Goal: Task Accomplishment & Management: Complete application form

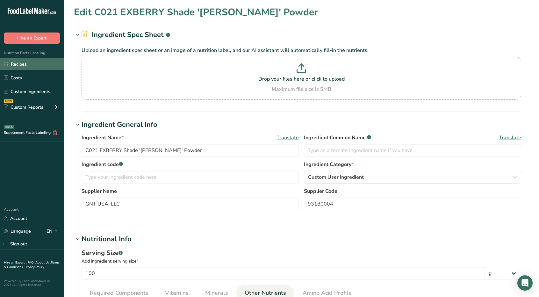
drag, startPoint x: 31, startPoint y: 90, endPoint x: 63, endPoint y: 61, distance: 43.5
click at [31, 90] on link "Custom Ingredients" at bounding box center [32, 91] width 64 height 12
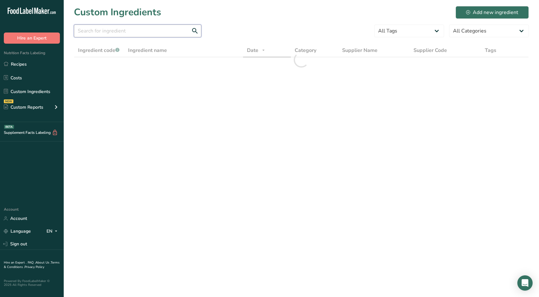
click at [157, 32] on input "text" at bounding box center [138, 31] width 128 height 13
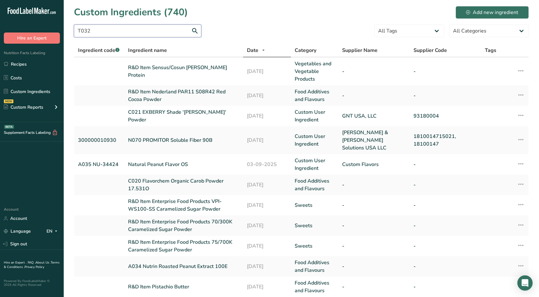
type input "T032"
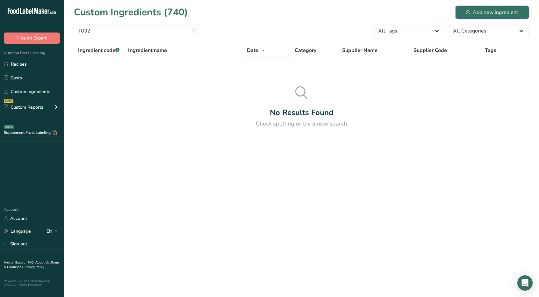
click at [266, 15] on div "Add new ingredient" at bounding box center [492, 13] width 52 height 8
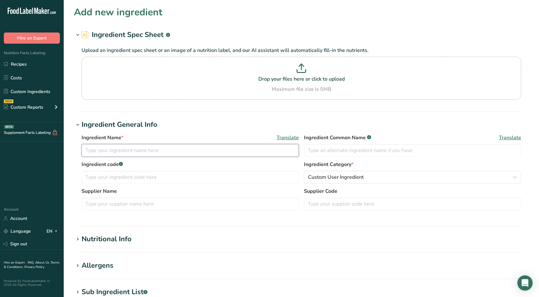
click at [125, 146] on input "text" at bounding box center [190, 150] width 217 height 13
type input "T032 [PERSON_NAME] Sudan Cocoa Powder"
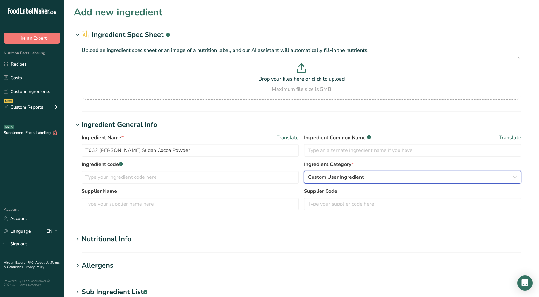
click at [266, 173] on button "Custom User Ingredient" at bounding box center [412, 177] width 217 height 13
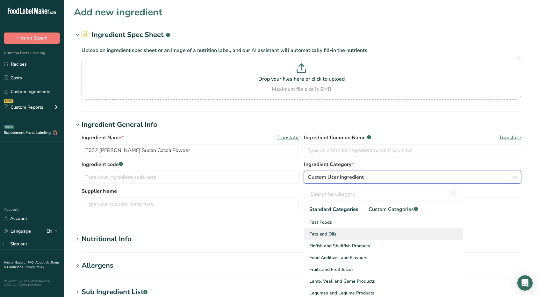
scroll to position [128, 0]
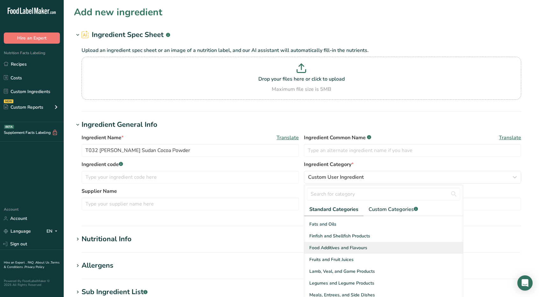
click at [266, 248] on span "Food Additives and Flavours" at bounding box center [339, 248] width 58 height 7
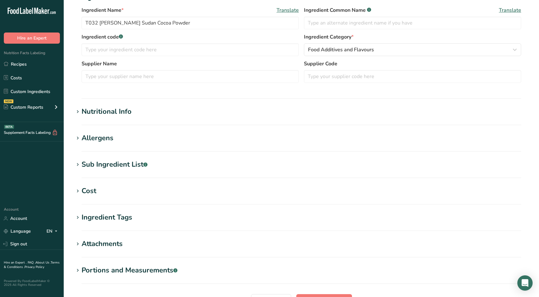
click at [80, 110] on icon at bounding box center [78, 111] width 6 height 9
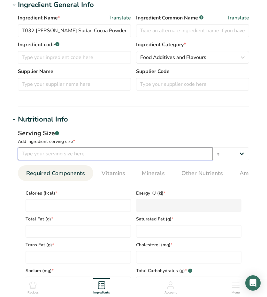
click at [41, 154] on input "number" at bounding box center [115, 153] width 194 height 13
type input "100"
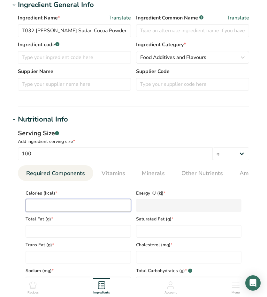
click at [53, 205] on input "number" at bounding box center [78, 205] width 105 height 13
type input "2"
type KJ "8.4"
type input "21"
type KJ "87.9"
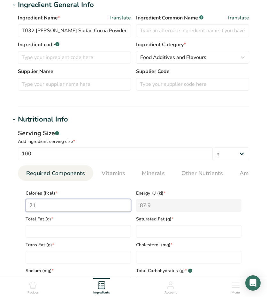
type input "210"
type KJ "878.6"
type input "210"
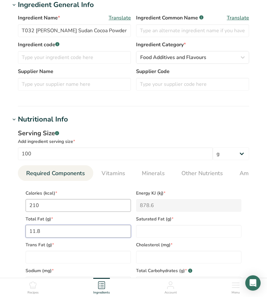
type Fat "11.8"
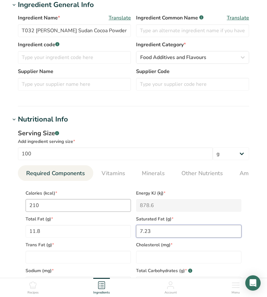
type Fat "7.23"
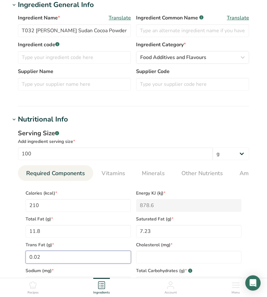
type Fat "0.02"
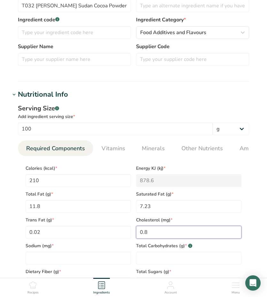
scroll to position [191, 0]
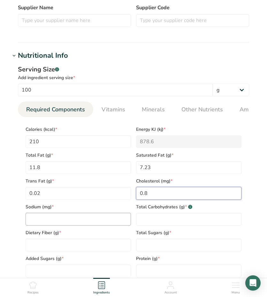
type input "0.8"
click at [55, 216] on input "number" at bounding box center [78, 219] width 105 height 13
type input "47.6"
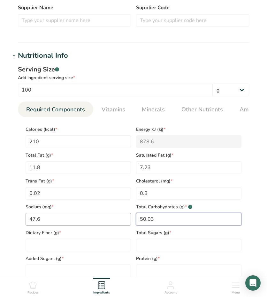
type Carbohydrates "50.03"
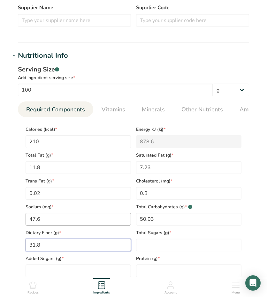
type Fiber "31.8"
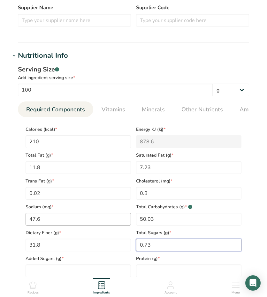
type Sugars "0.73"
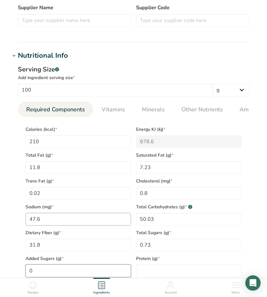
type Sugars "0"
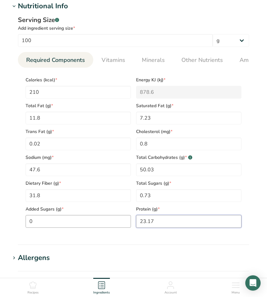
scroll to position [255, 0]
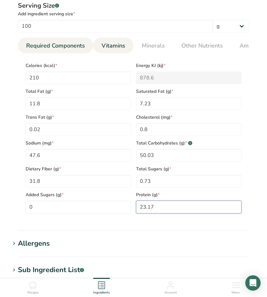
type input "23.17"
click at [109, 47] on span "Vitamins" at bounding box center [113, 45] width 24 height 9
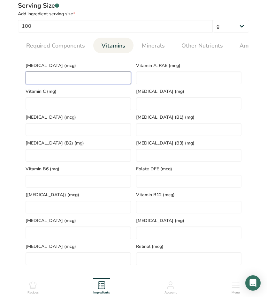
click at [35, 77] on D "number" at bounding box center [78, 77] width 105 height 13
type D "0"
type RAE "2.66"
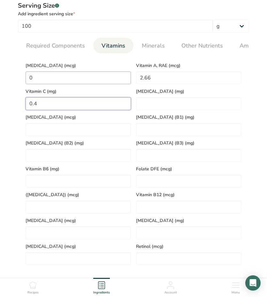
type C "0.4"
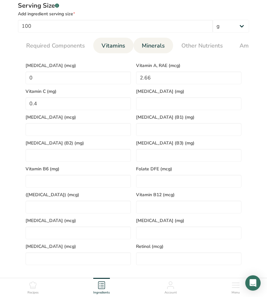
click at [149, 46] on span "Minerals" at bounding box center [153, 45] width 23 height 9
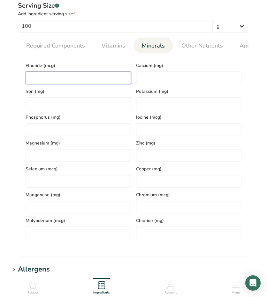
click at [113, 82] on input "number" at bounding box center [78, 77] width 105 height 13
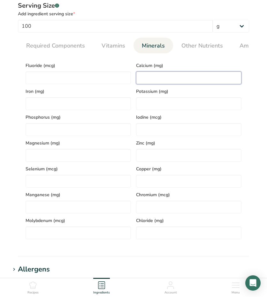
click at [180, 77] on input "number" at bounding box center [188, 77] width 105 height 13
type input "150"
type input "26.4"
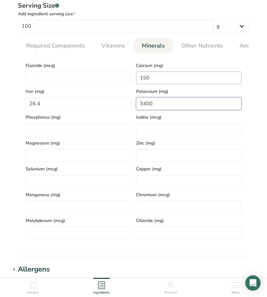
type input "3400"
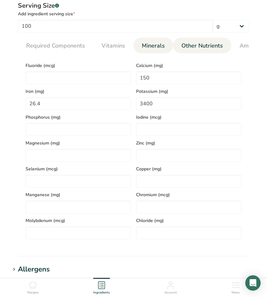
click at [189, 48] on span "Other Nutrients" at bounding box center [201, 45] width 41 height 9
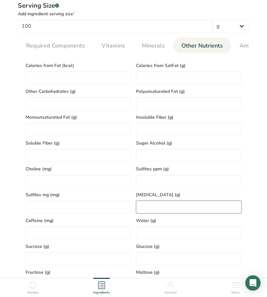
click at [152, 203] on input "number" at bounding box center [188, 207] width 105 height 13
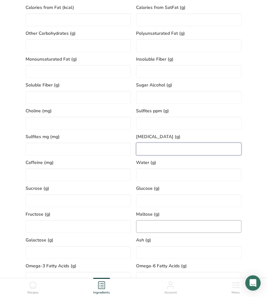
scroll to position [319, 0]
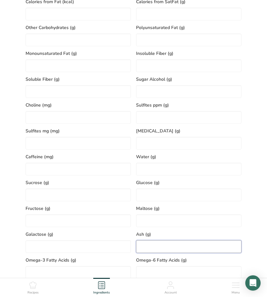
click at [163, 245] on input "number" at bounding box center [188, 246] width 105 height 13
type input "9.97"
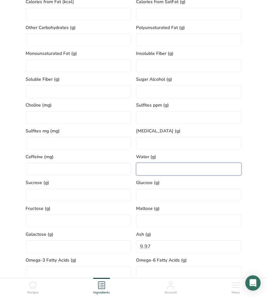
click at [152, 167] on input "number" at bounding box center [188, 169] width 105 height 13
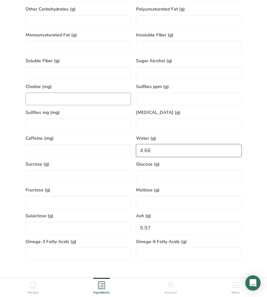
scroll to position [351, 0]
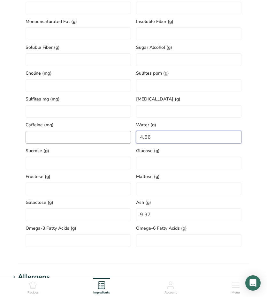
type input "4.66"
click at [57, 139] on input "number" at bounding box center [78, 137] width 105 height 13
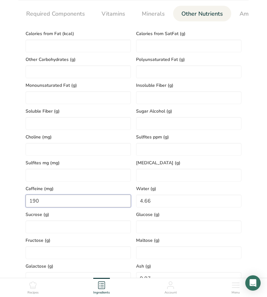
scroll to position [255, 0]
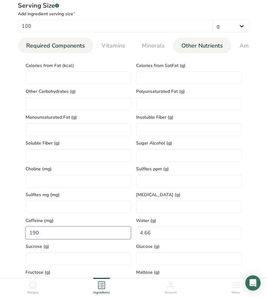
type input "190"
click at [55, 42] on span "Required Components" at bounding box center [55, 45] width 59 height 9
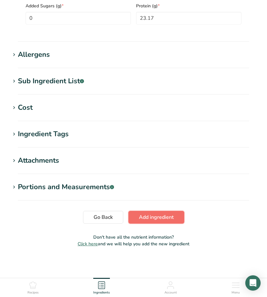
click at [169, 217] on span "Add ingredient" at bounding box center [156, 217] width 35 height 8
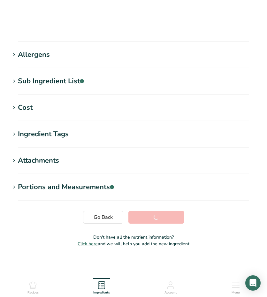
scroll to position [59, 0]
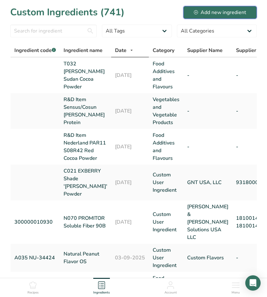
click at [209, 9] on div "Add new ingredient" at bounding box center [220, 13] width 52 height 8
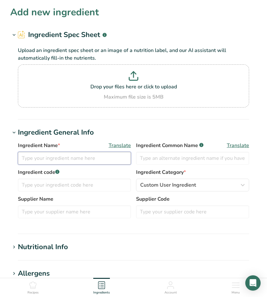
click at [46, 155] on input "text" at bounding box center [74, 158] width 113 height 13
type input "t"
type input "T"
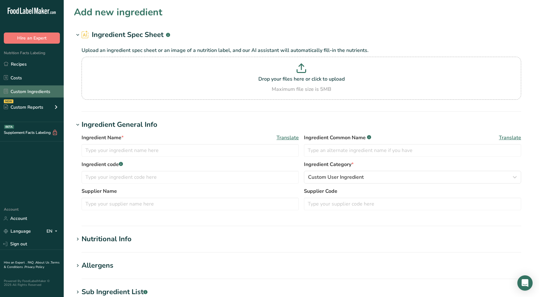
click at [21, 91] on link "Custom Ingredients" at bounding box center [32, 91] width 64 height 12
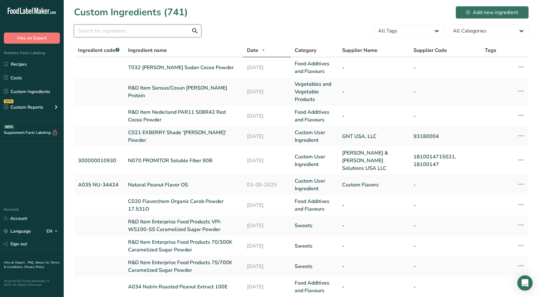
click at [131, 28] on input "text" at bounding box center [138, 31] width 128 height 13
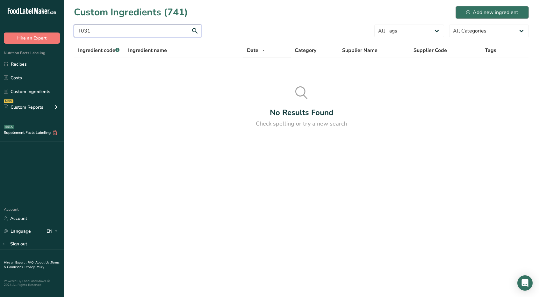
type input "T031"
click at [266, 10] on div "Add new ingredient" at bounding box center [492, 13] width 52 height 8
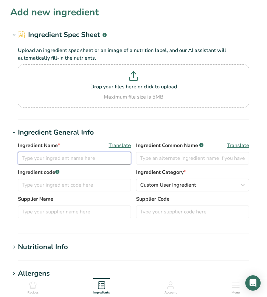
click at [39, 159] on input "text" at bounding box center [74, 158] width 113 height 13
type input "T031 Olam Ghana Liquor UGNM1057"
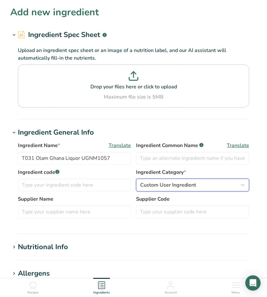
click at [210, 185] on div "Custom User Ingredient" at bounding box center [190, 185] width 101 height 8
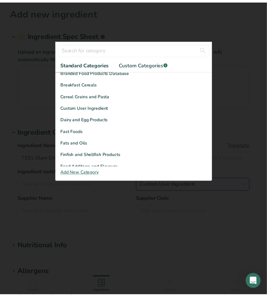
scroll to position [96, 0]
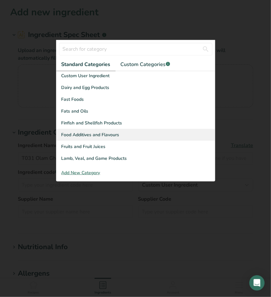
click at [116, 132] on span "Food Additives and Flavours" at bounding box center [91, 134] width 58 height 7
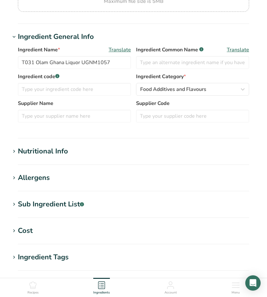
click at [11, 148] on span at bounding box center [14, 152] width 8 height 8
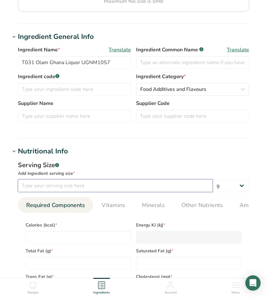
click at [33, 189] on input "number" at bounding box center [115, 185] width 194 height 13
type input "100"
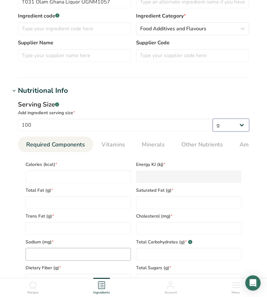
scroll to position [255, 0]
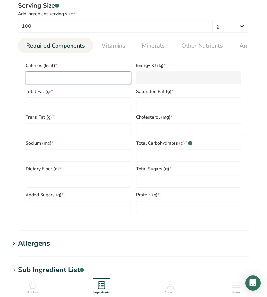
click at [54, 79] on input "number" at bounding box center [78, 77] width 105 height 13
type input "5"
type KJ "20.9"
type input "59"
type KJ "246.9"
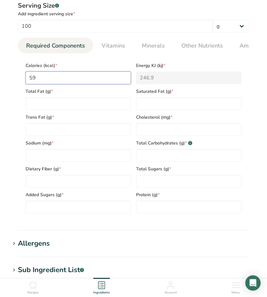
type input "599"
type KJ "2506.2"
type input "599"
type Fat "55"
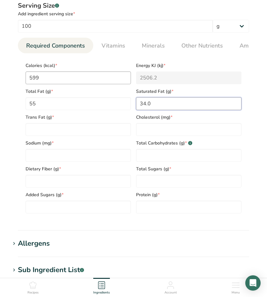
type Fat "34.0"
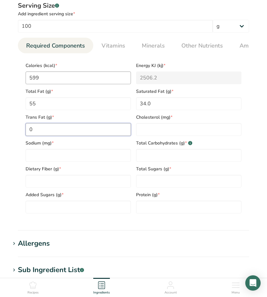
type Fat "0"
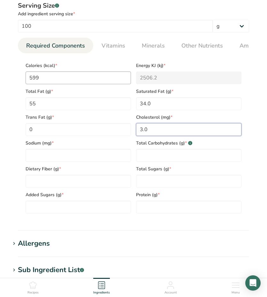
type input "3.0"
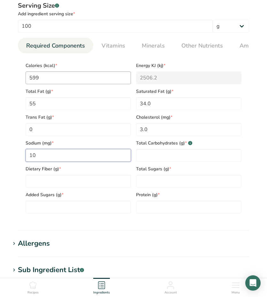
type input "10"
type Carbohydrates "27.8"
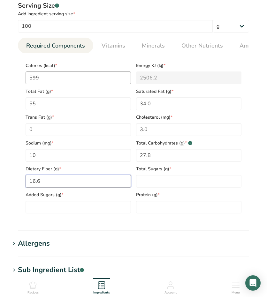
type Fiber "16.6"
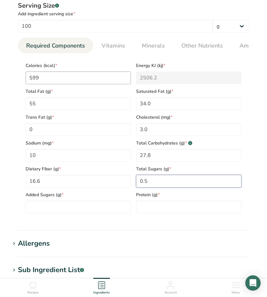
type Sugars "0.5"
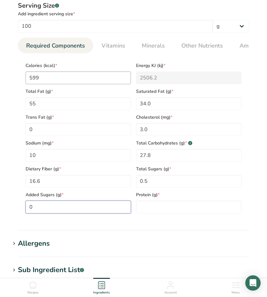
type Sugars "0"
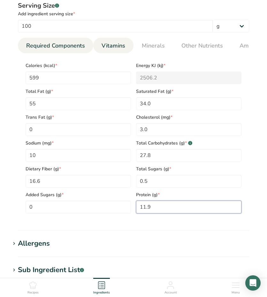
type input "11.9"
click at [117, 43] on span "Vitamins" at bounding box center [113, 45] width 24 height 9
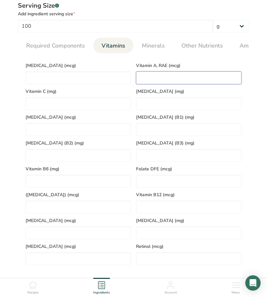
click at [150, 80] on RAE "number" at bounding box center [188, 77] width 105 height 13
type RAE "0"
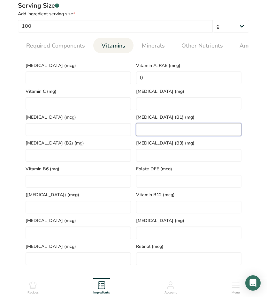
click at [176, 126] on \(B1\) "number" at bounding box center [188, 129] width 105 height 13
type \(B1\) "0.1"
type \(B2\) "0.3"
type \(B3\) "1.0"
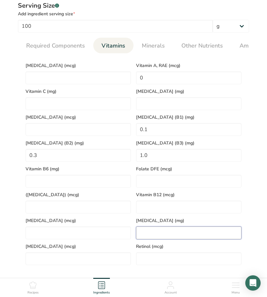
click at [163, 233] on acid "number" at bounding box center [188, 232] width 105 height 13
type acid "2.1"
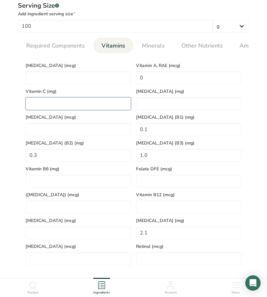
click at [64, 100] on C "number" at bounding box center [78, 103] width 105 height 13
type C "0"
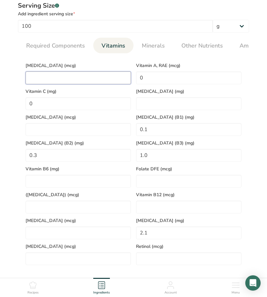
click at [61, 77] on D "number" at bounding box center [78, 77] width 105 height 13
type D "0"
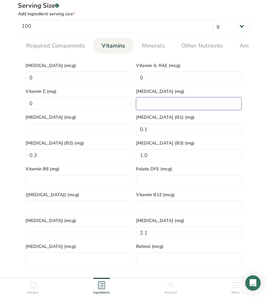
click at [149, 106] on E "number" at bounding box center [188, 103] width 105 height 13
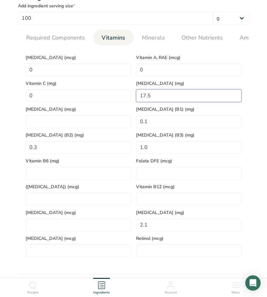
scroll to position [191, 0]
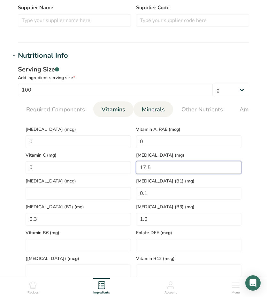
type E "17.5"
click at [163, 112] on link "Minerals" at bounding box center [153, 109] width 28 height 16
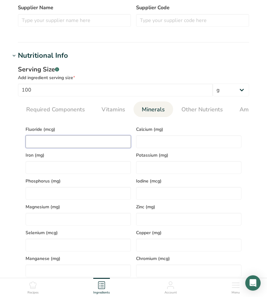
click at [56, 137] on input "number" at bounding box center [78, 141] width 105 height 13
type input "80"
type input "18"
type input "1000"
type input "400"
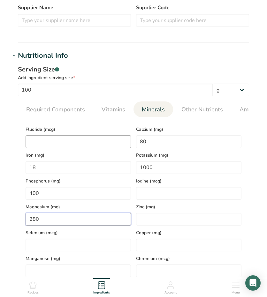
type input "280"
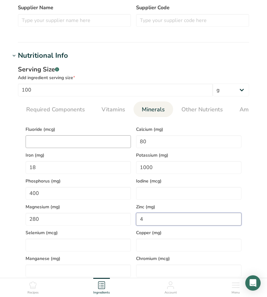
type input "4"
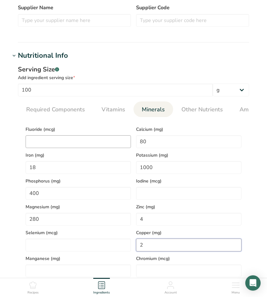
type input "2"
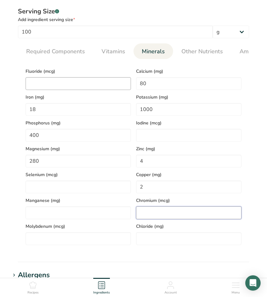
scroll to position [255, 0]
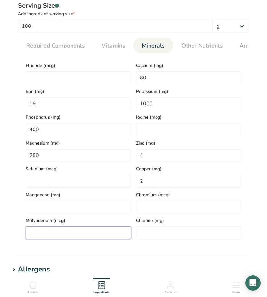
click at [79, 231] on input "number" at bounding box center [78, 232] width 105 height 13
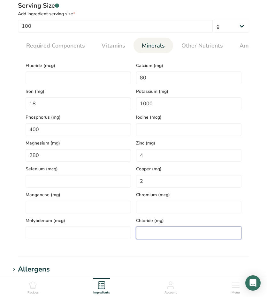
click at [144, 235] on input "number" at bounding box center [188, 232] width 105 height 13
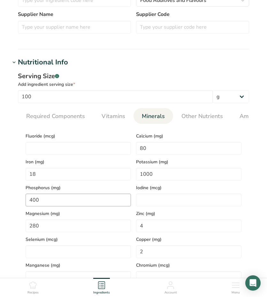
scroll to position [223, 0]
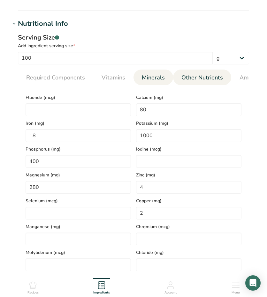
click at [194, 77] on span "Other Nutrients" at bounding box center [201, 77] width 41 height 9
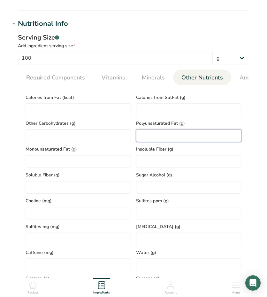
click at [147, 134] on Fat "number" at bounding box center [188, 135] width 105 height 13
type Fat "2.0"
type Fat "19.0"
type Fiber "13.7"
type Fiber "2.9"
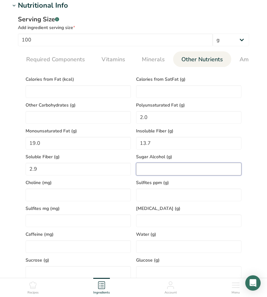
scroll to position [255, 0]
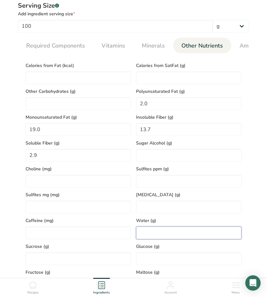
click at [149, 230] on input "number" at bounding box center [188, 232] width 105 height 13
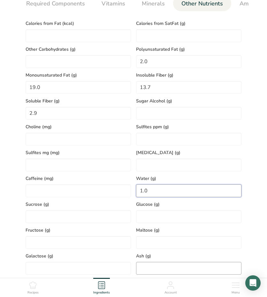
scroll to position [351, 0]
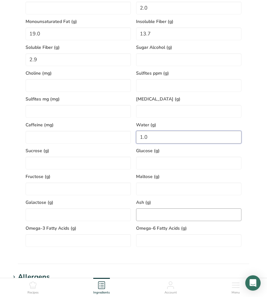
type input "1.0"
click at [158, 217] on input "number" at bounding box center [188, 214] width 105 height 13
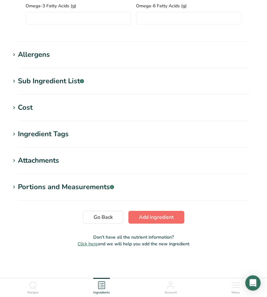
type input "3.0998"
click at [157, 217] on span "Add ingredient" at bounding box center [156, 217] width 35 height 8
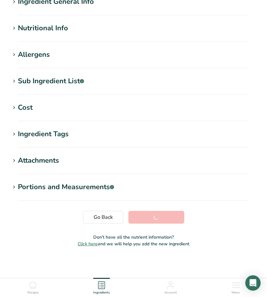
scroll to position [59, 0]
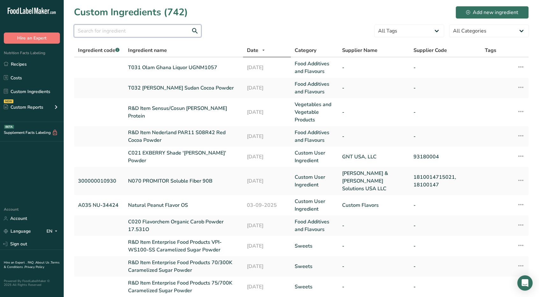
click at [133, 30] on input "text" at bounding box center [138, 31] width 128 height 13
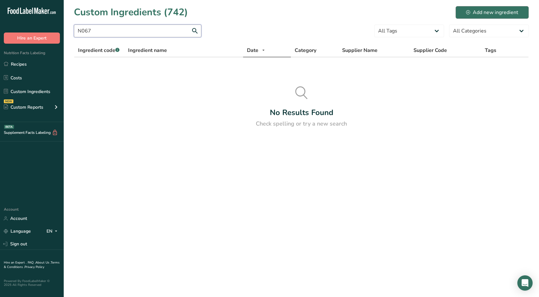
type input "N067"
click at [266, 12] on div "Add new ingredient" at bounding box center [492, 13] width 52 height 8
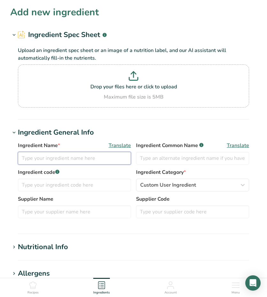
click at [71, 157] on input "text" at bounding box center [74, 158] width 113 height 13
click at [54, 157] on input "text" at bounding box center [74, 158] width 113 height 13
type input "N067 [PERSON_NAME] & [PERSON_NAME] Promitor 70SD"
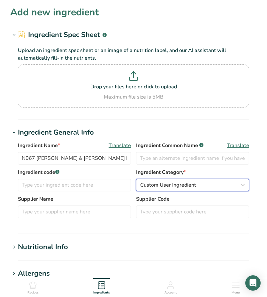
click at [180, 185] on span "Custom User Ingredient" at bounding box center [168, 185] width 56 height 8
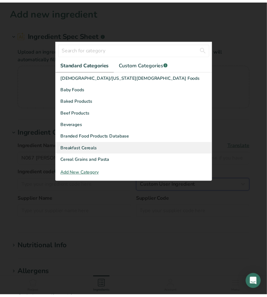
scroll to position [32, 0]
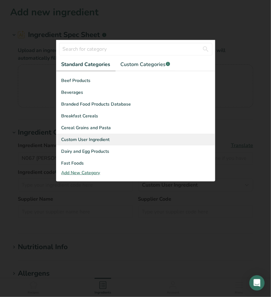
click at [108, 134] on div "Custom User Ingredient" at bounding box center [135, 140] width 159 height 12
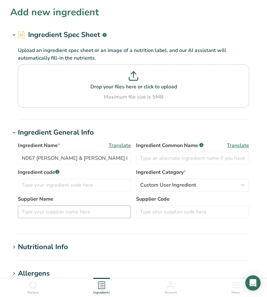
scroll to position [64, 0]
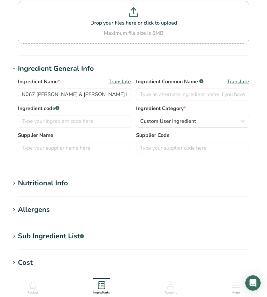
click at [12, 185] on icon at bounding box center [14, 183] width 6 height 9
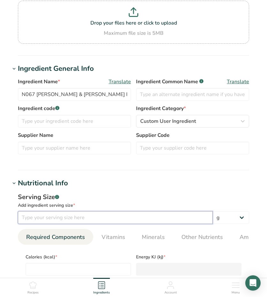
click at [36, 217] on input "number" at bounding box center [115, 217] width 194 height 13
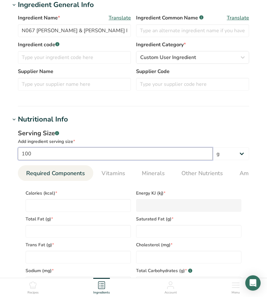
scroll to position [159, 0]
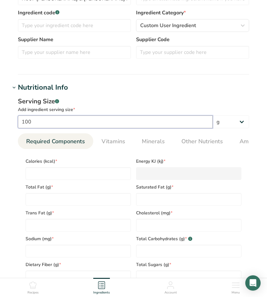
type input "100"
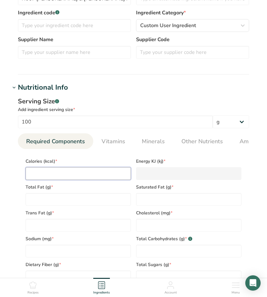
click at [54, 175] on input "number" at bounding box center [78, 173] width 105 height 13
type input "2"
type KJ "8.4"
type input "20"
type KJ "83.7"
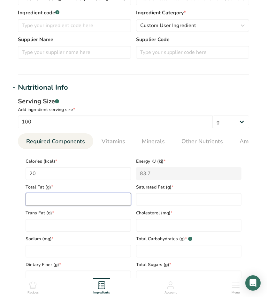
click at [55, 199] on Fat "number" at bounding box center [78, 199] width 105 height 13
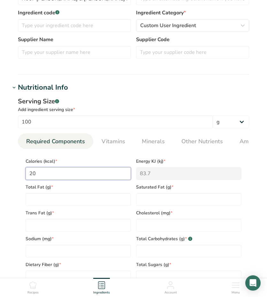
drag, startPoint x: 48, startPoint y: 176, endPoint x: 9, endPoint y: 167, distance: 40.3
click at [9, 167] on section "Add new ingredient Ingredient Spec Sheet .a-a{fill:#347362;}.b-a{fill:#fff;} Up…" at bounding box center [133, 191] width 267 height 701
type input "1"
type KJ "4.2"
type input "10"
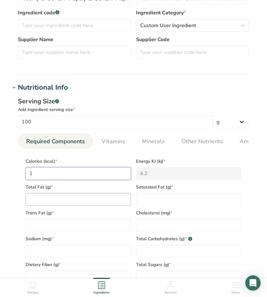
type KJ "41.8"
type input "105"
type KJ "439.3"
drag, startPoint x: 40, startPoint y: 170, endPoint x: -3, endPoint y: 171, distance: 42.7
click at [0, 171] on html "Add new ingredient Ingredient Spec Sheet .a-a{fill:#347362;}.b-a{fill:#fff;} Up…" at bounding box center [133, 211] width 267 height 741
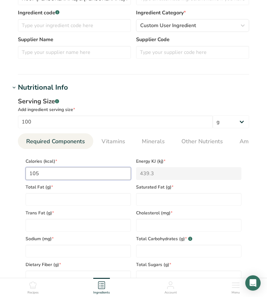
type input "2"
type KJ "8.4"
type input "20"
type KJ "83.7"
type input "200"
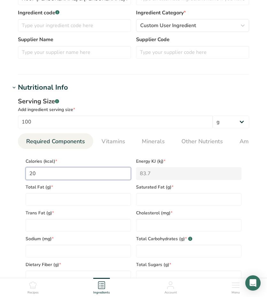
type KJ "836.8"
type input "200"
click at [61, 207] on div "Trans Fat (g) *" at bounding box center [78, 219] width 110 height 26
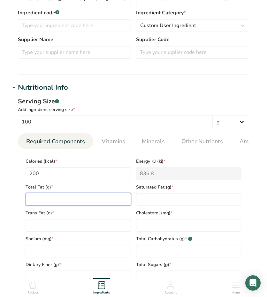
click at [62, 203] on Fat "number" at bounding box center [78, 199] width 105 height 13
type Fat "0"
type input "0"
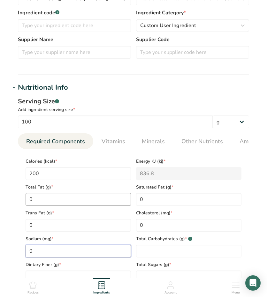
type input "0"
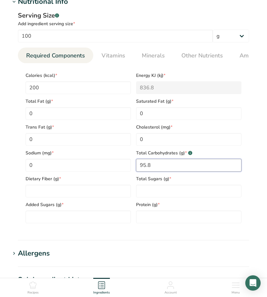
scroll to position [319, 0]
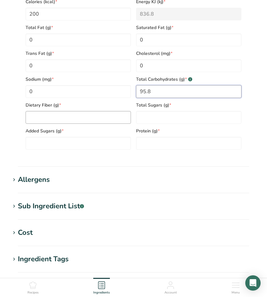
type Carbohydrates "95.8"
click at [49, 113] on Fiber "number" at bounding box center [78, 117] width 105 height 13
type Fiber "73.3"
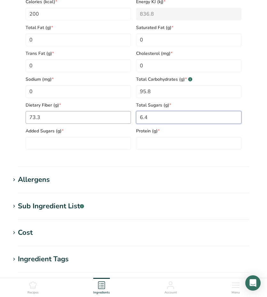
type Sugars "6.4"
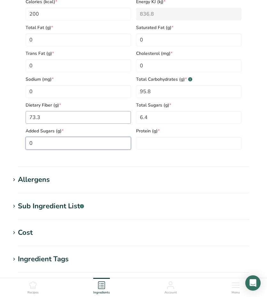
type Sugars "0"
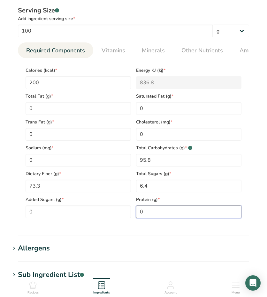
scroll to position [223, 0]
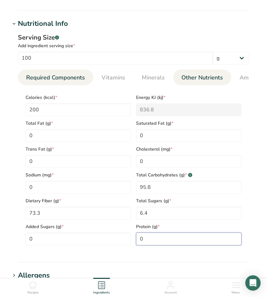
type input "0"
click at [189, 80] on span "Other Nutrients" at bounding box center [201, 77] width 41 height 9
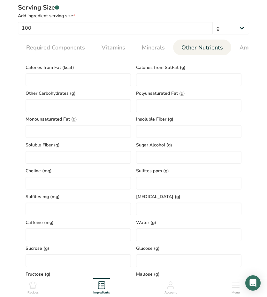
scroll to position [319, 0]
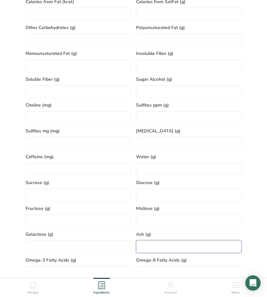
click at [149, 244] on input "number" at bounding box center [188, 246] width 105 height 13
type input "0"
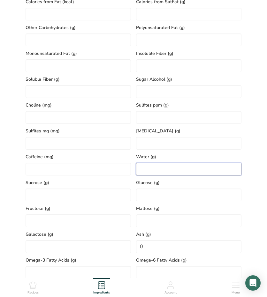
click at [156, 170] on input "number" at bounding box center [188, 169] width 105 height 13
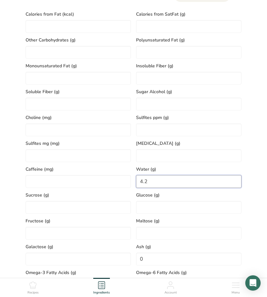
scroll to position [223, 0]
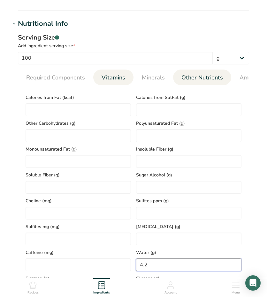
type input "4.2"
click at [112, 79] on span "Vitamins" at bounding box center [113, 77] width 24 height 9
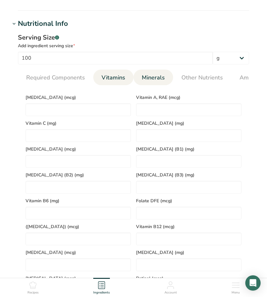
click at [148, 77] on span "Minerals" at bounding box center [153, 77] width 23 height 9
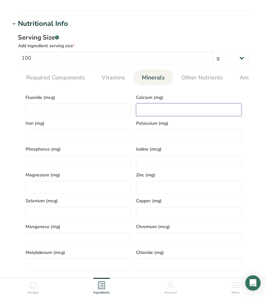
click at [143, 108] on input "number" at bounding box center [188, 109] width 105 height 13
type input "0"
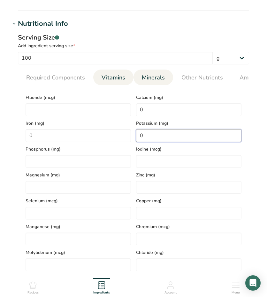
type input "0"
click at [102, 74] on span "Vitamins" at bounding box center [113, 77] width 24 height 9
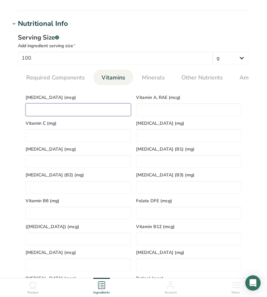
click at [55, 109] on D "number" at bounding box center [78, 109] width 105 height 13
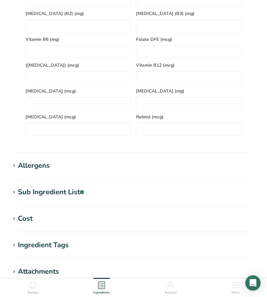
scroll to position [478, 0]
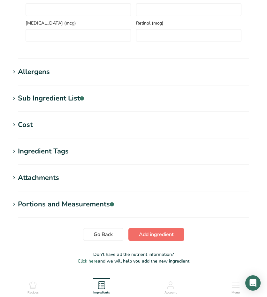
type D "0"
click at [139, 233] on span "Add ingredient" at bounding box center [156, 234] width 35 height 8
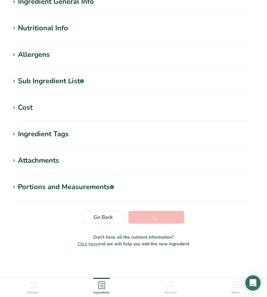
scroll to position [59, 0]
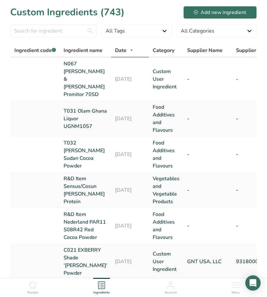
click at [216, 11] on div "Add new ingredient" at bounding box center [220, 13] width 52 height 8
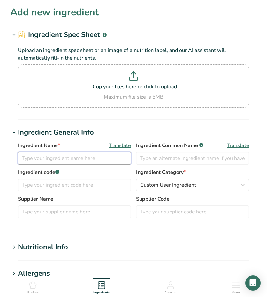
click at [44, 156] on input "text" at bounding box center [74, 158] width 113 height 13
paste input "JQ-243-823-5"
type input "F076 Givaudan Chocolate Flavor JQ-243-823-5"
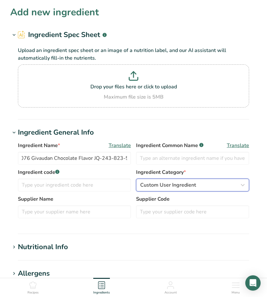
click at [146, 186] on span "Custom User Ingredient" at bounding box center [168, 185] width 56 height 8
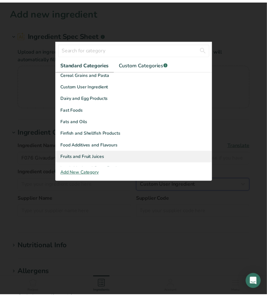
scroll to position [96, 0]
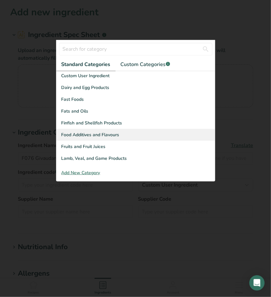
click at [99, 135] on span "Food Additives and Flavours" at bounding box center [91, 134] width 58 height 7
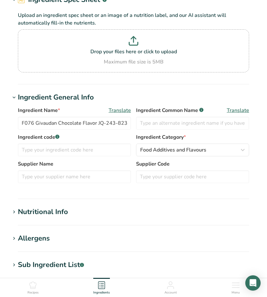
scroll to position [64, 0]
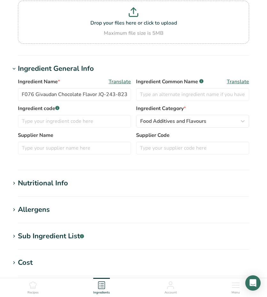
click at [15, 183] on icon at bounding box center [14, 183] width 6 height 9
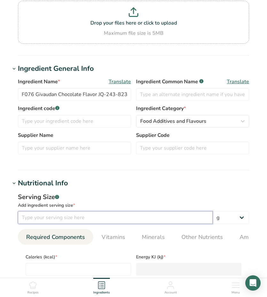
click at [49, 221] on input "number" at bounding box center [115, 217] width 194 height 13
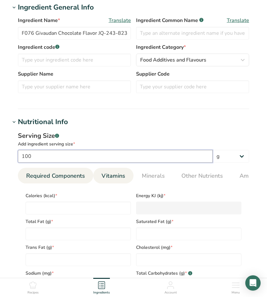
scroll to position [128, 0]
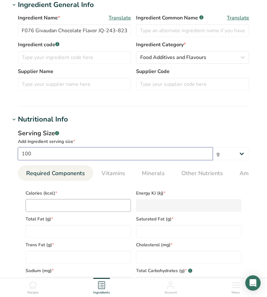
type input "100"
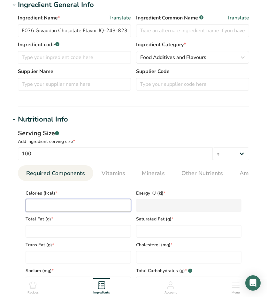
click at [63, 208] on input "number" at bounding box center [78, 205] width 105 height 13
type input "8"
type KJ "33.5"
type input "86"
type KJ "359.8"
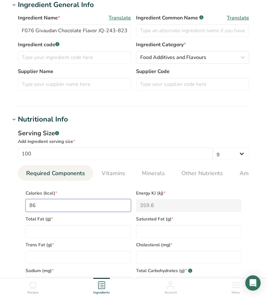
type input "860"
type KJ "3598.2"
type input "860"
type Fat "96"
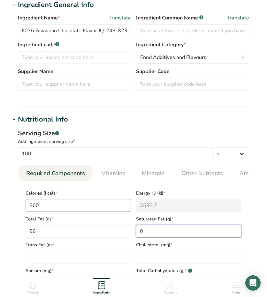
type Fat "0"
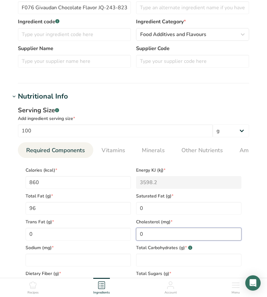
scroll to position [191, 0]
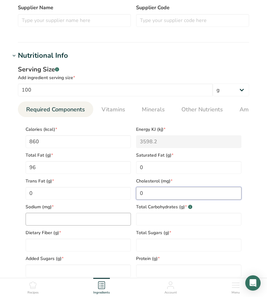
type input "0"
click at [78, 216] on input "number" at bounding box center [78, 219] width 105 height 13
type input "0"
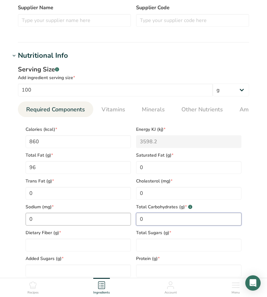
type Carbohydrates "0"
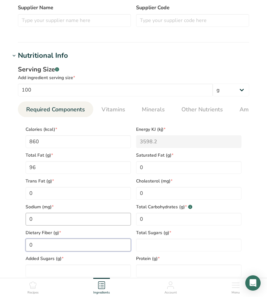
type Fiber "0"
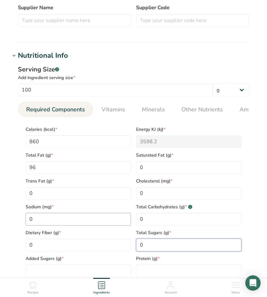
type Sugars "0"
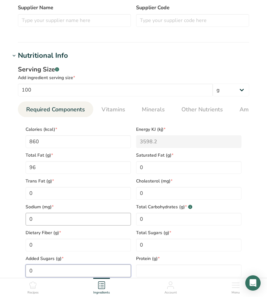
type Sugars "0"
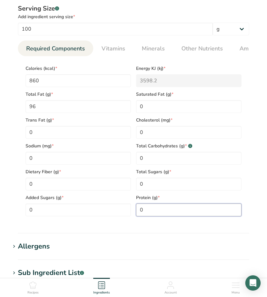
scroll to position [255, 0]
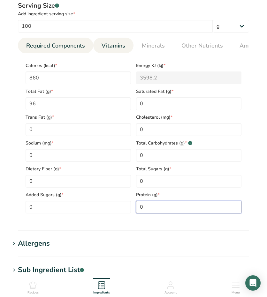
type input "0"
click at [111, 45] on span "Vitamins" at bounding box center [113, 45] width 24 height 9
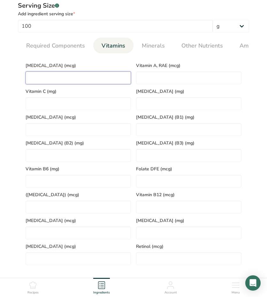
click at [49, 79] on D "number" at bounding box center [78, 77] width 105 height 13
type D "0"
type RAE "0"
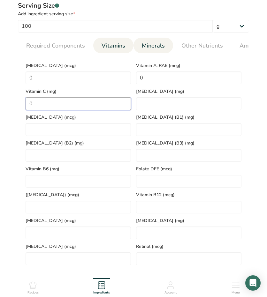
type C "0"
click at [159, 43] on span "Minerals" at bounding box center [153, 45] width 23 height 9
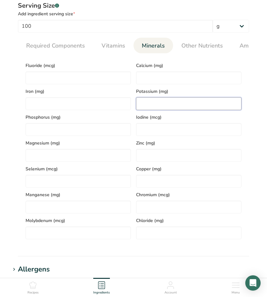
click at [148, 103] on input "number" at bounding box center [188, 103] width 105 height 13
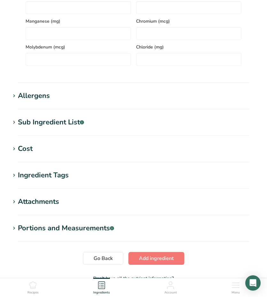
scroll to position [471, 0]
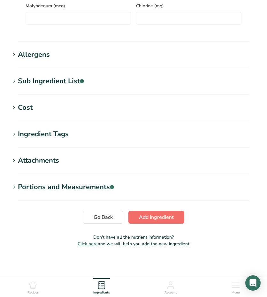
type input "0"
click at [147, 219] on span "Add ingredient" at bounding box center [156, 217] width 35 height 8
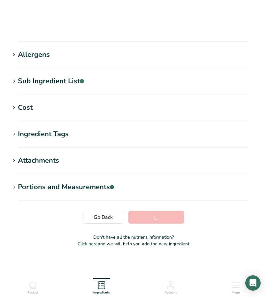
scroll to position [59, 0]
